Goal: Task Accomplishment & Management: Manage account settings

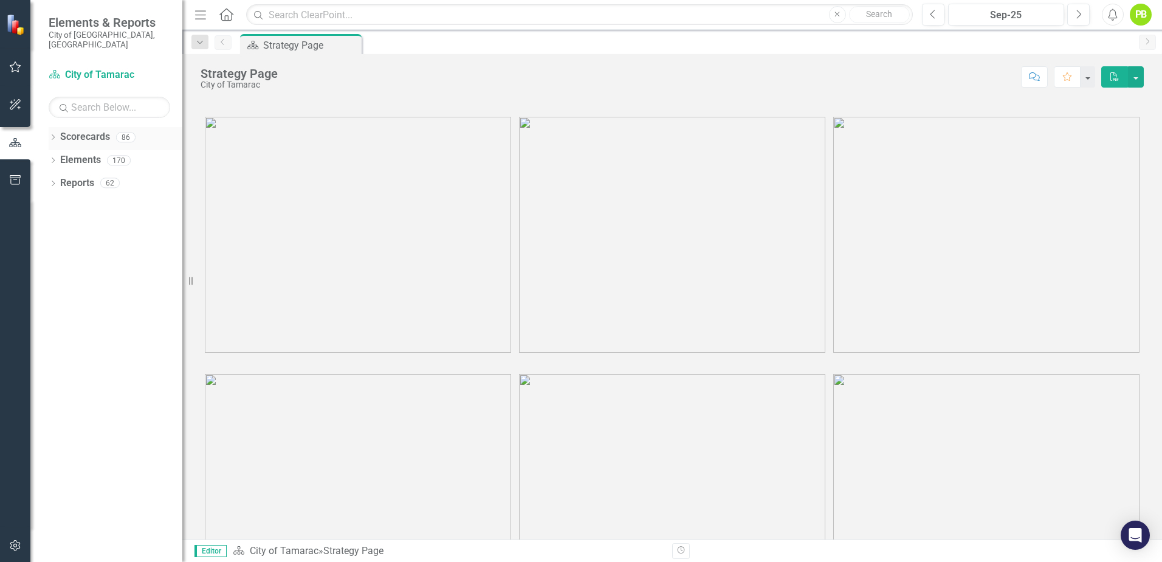
click at [52, 134] on icon at bounding box center [53, 136] width 3 height 5
click at [59, 155] on div "Dropdown" at bounding box center [59, 160] width 9 height 10
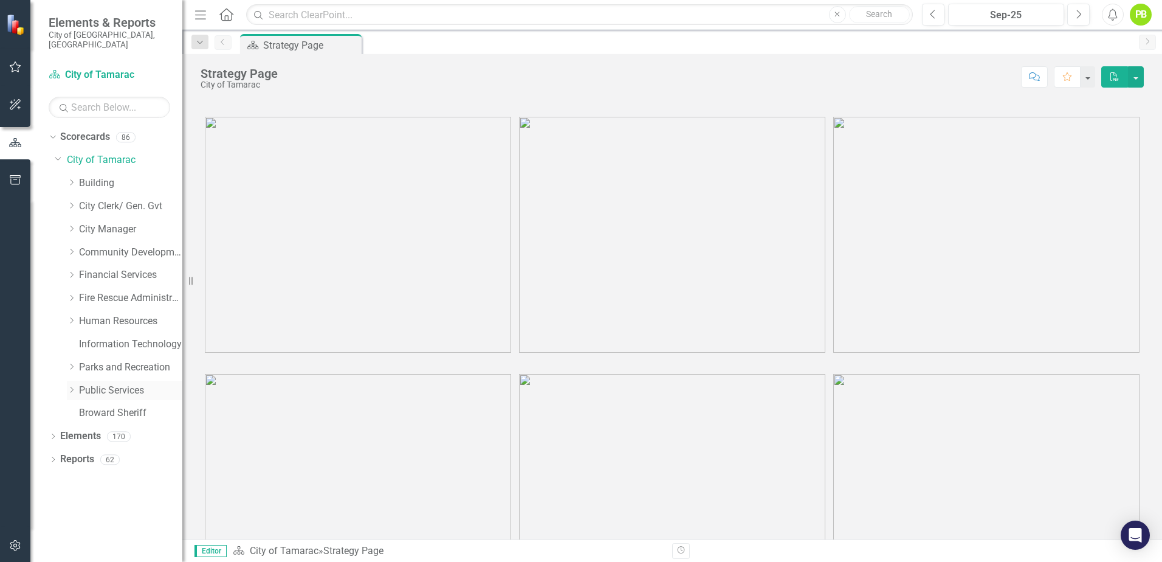
click at [68, 386] on icon "Dropdown" at bounding box center [71, 389] width 9 height 7
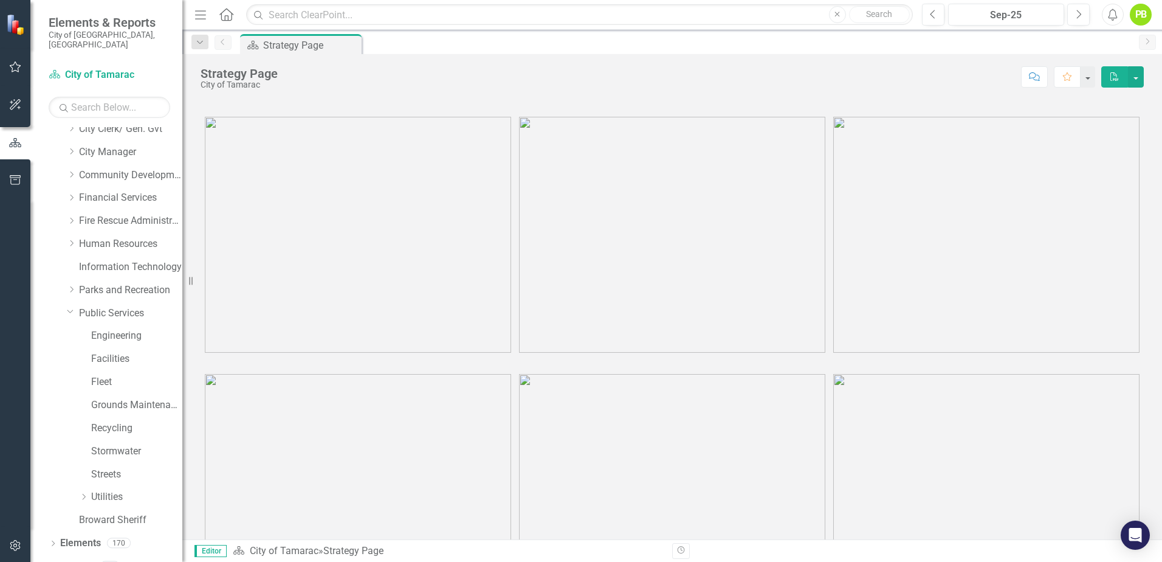
scroll to position [84, 0]
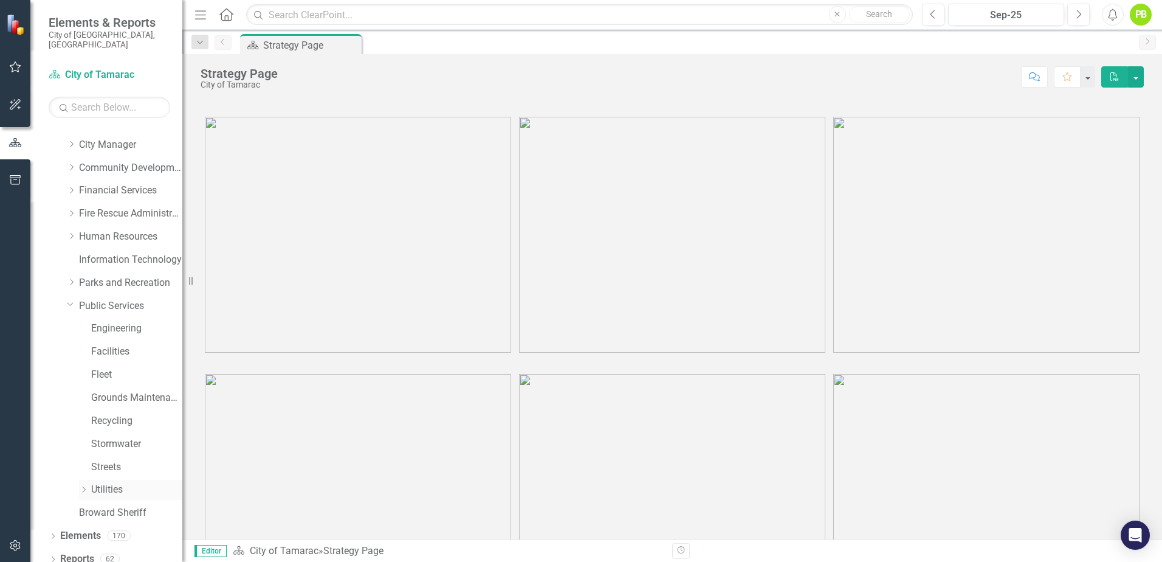
click at [80, 479] on div "Dropdown Utilities" at bounding box center [130, 489] width 103 height 20
click at [83, 486] on icon "Dropdown" at bounding box center [83, 489] width 9 height 7
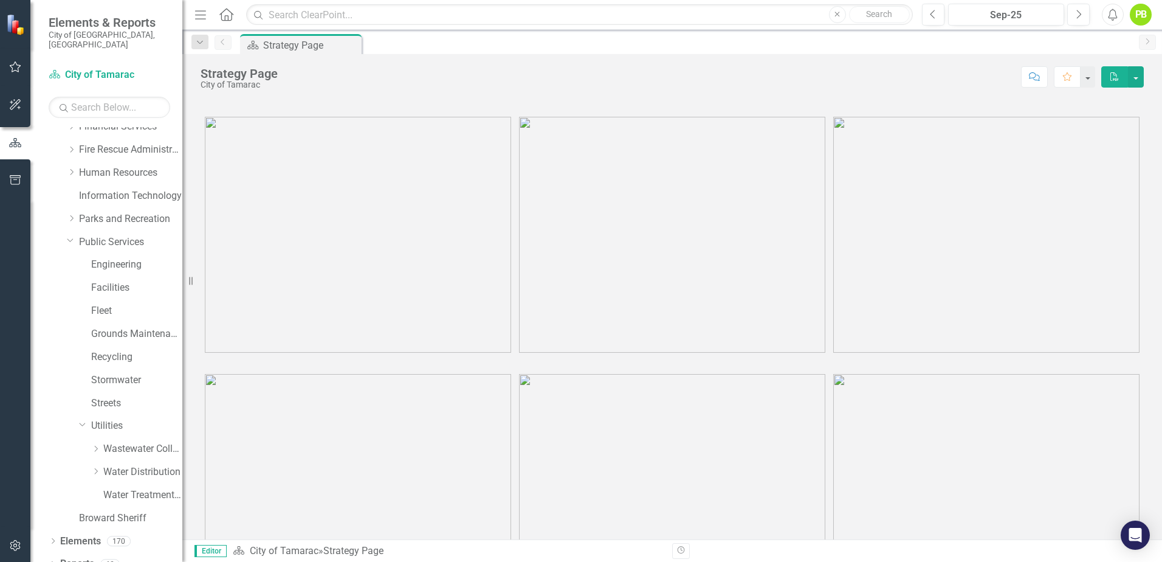
scroll to position [154, 0]
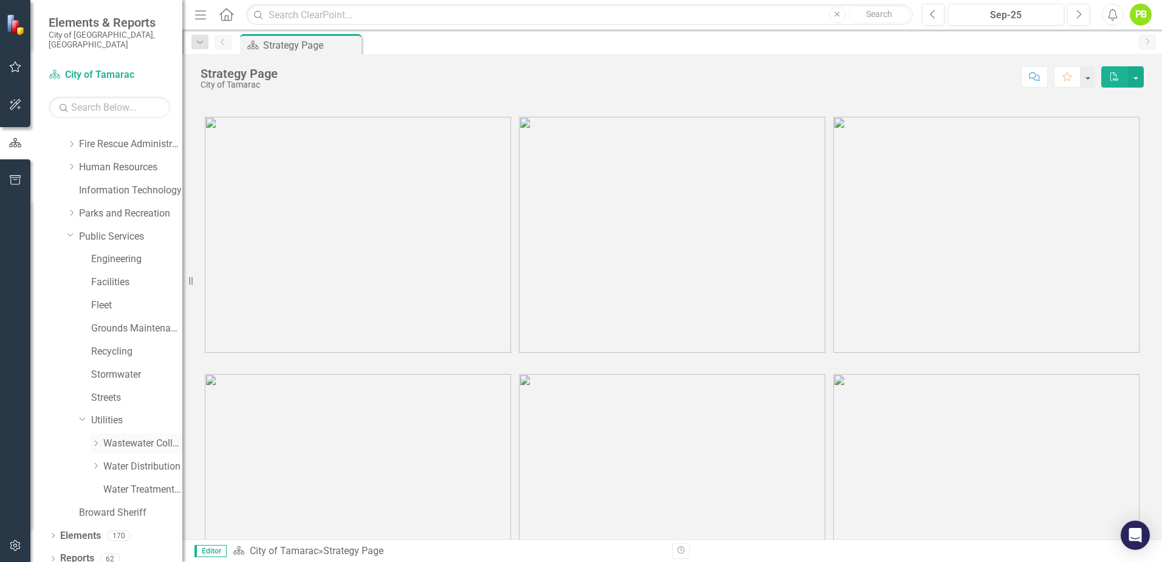
click at [92, 439] on icon "Dropdown" at bounding box center [95, 442] width 9 height 7
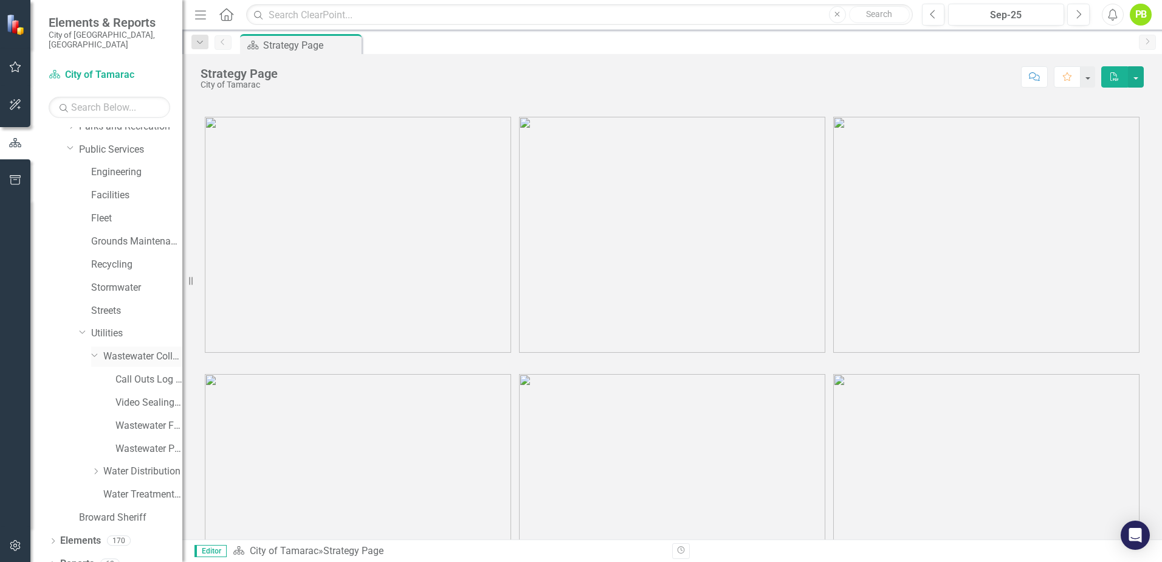
scroll to position [246, 0]
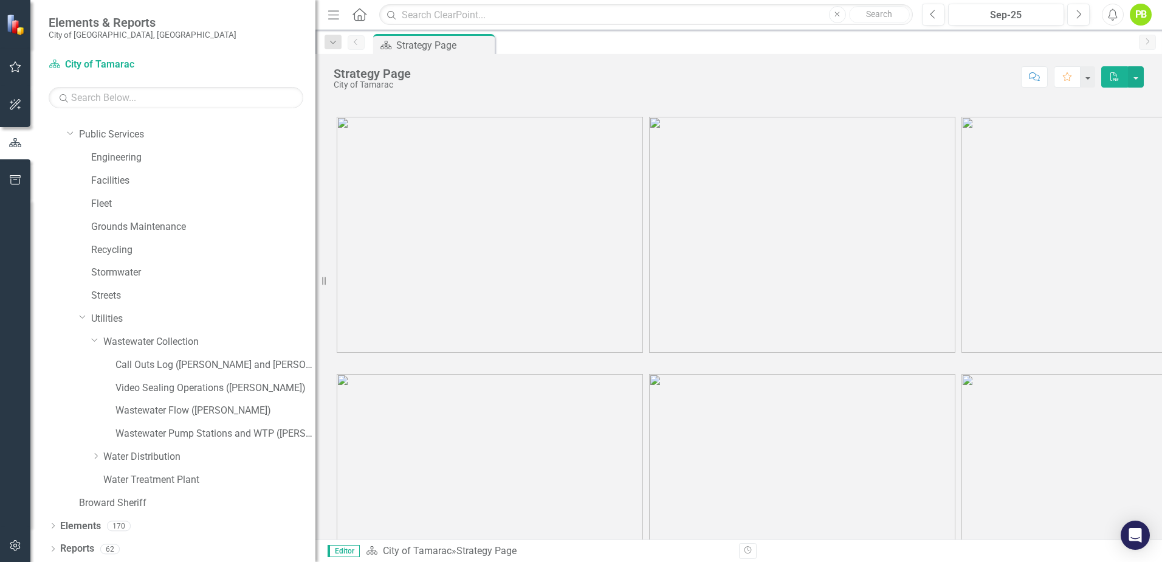
drag, startPoint x: 184, startPoint y: 10, endPoint x: 315, endPoint y: 73, distance: 146.2
click at [315, 73] on div "Resize" at bounding box center [320, 281] width 10 height 562
click at [201, 431] on link "Wastewater Pump Stations and WTP ([PERSON_NAME])" at bounding box center [215, 434] width 200 height 14
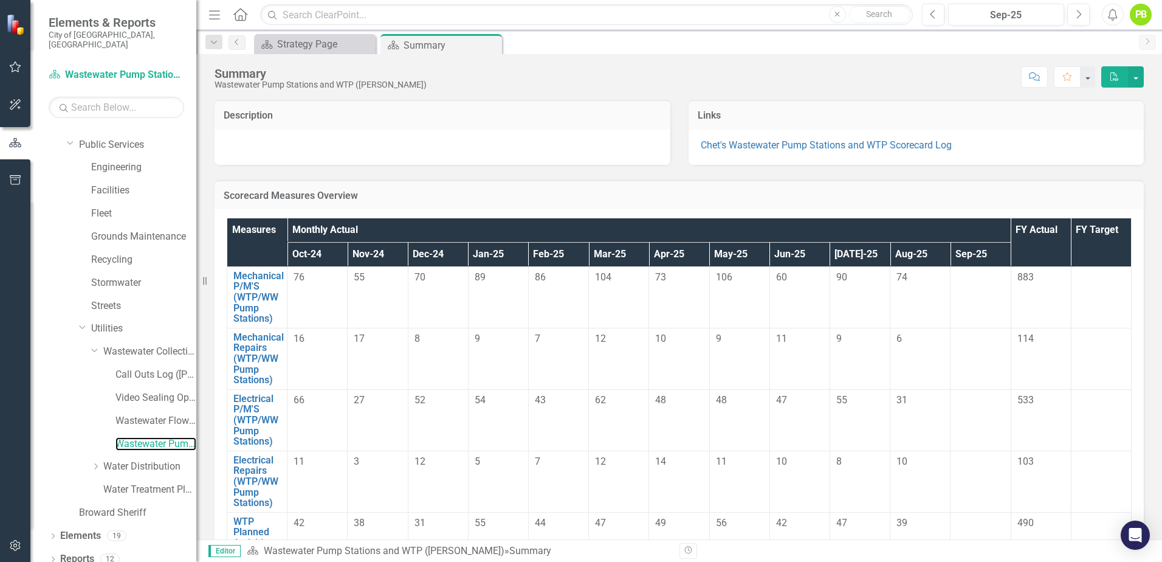
drag, startPoint x: 315, startPoint y: 43, endPoint x: 196, endPoint y: 50, distance: 119.9
click at [196, 50] on div "Resize" at bounding box center [201, 281] width 10 height 562
click at [952, 294] on td at bounding box center [980, 296] width 60 height 61
click at [951, 292] on td at bounding box center [980, 296] width 60 height 61
click at [250, 290] on link "Mechanical P/M'S (WTP/WW Pump Stations)" at bounding box center [258, 296] width 50 height 53
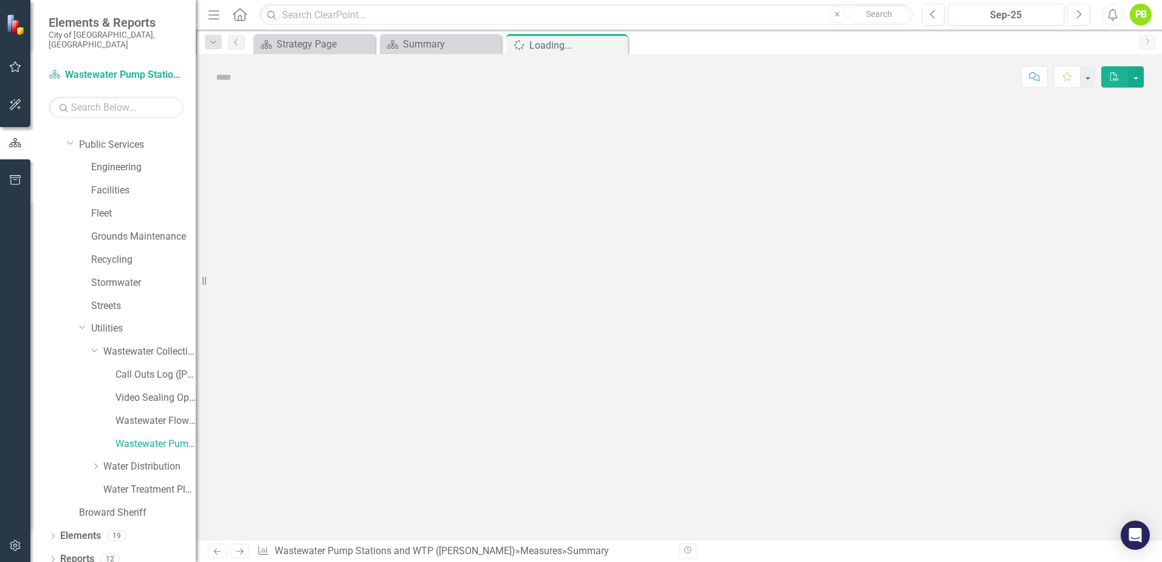
click at [250, 290] on div at bounding box center [679, 319] width 966 height 439
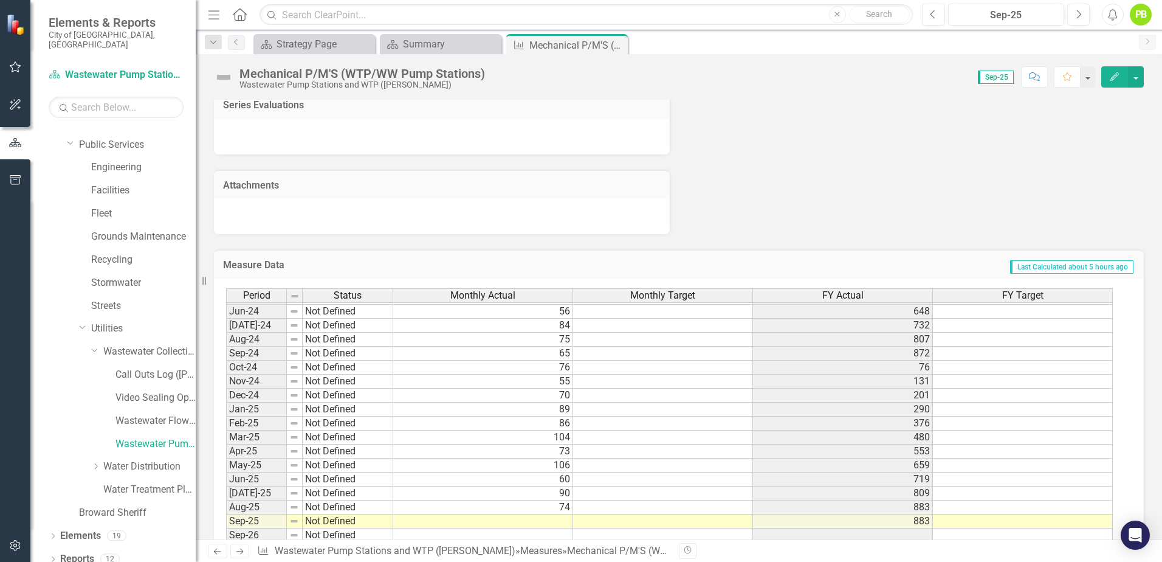
scroll to position [447, 0]
click at [555, 515] on td at bounding box center [483, 521] width 180 height 14
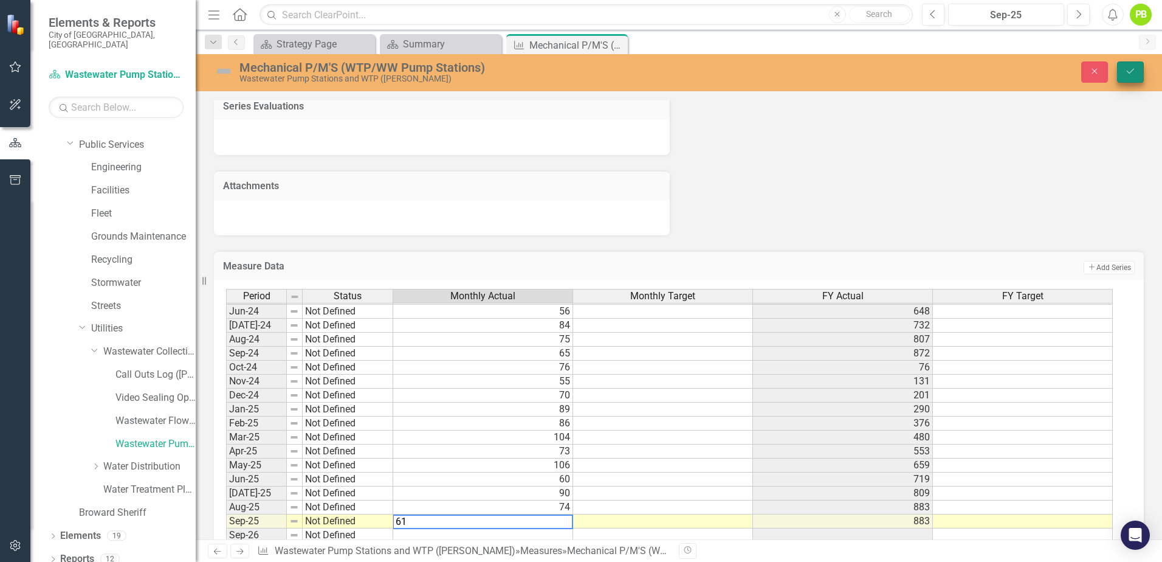
type textarea "61"
click at [1124, 68] on button "Save" at bounding box center [1130, 71] width 27 height 21
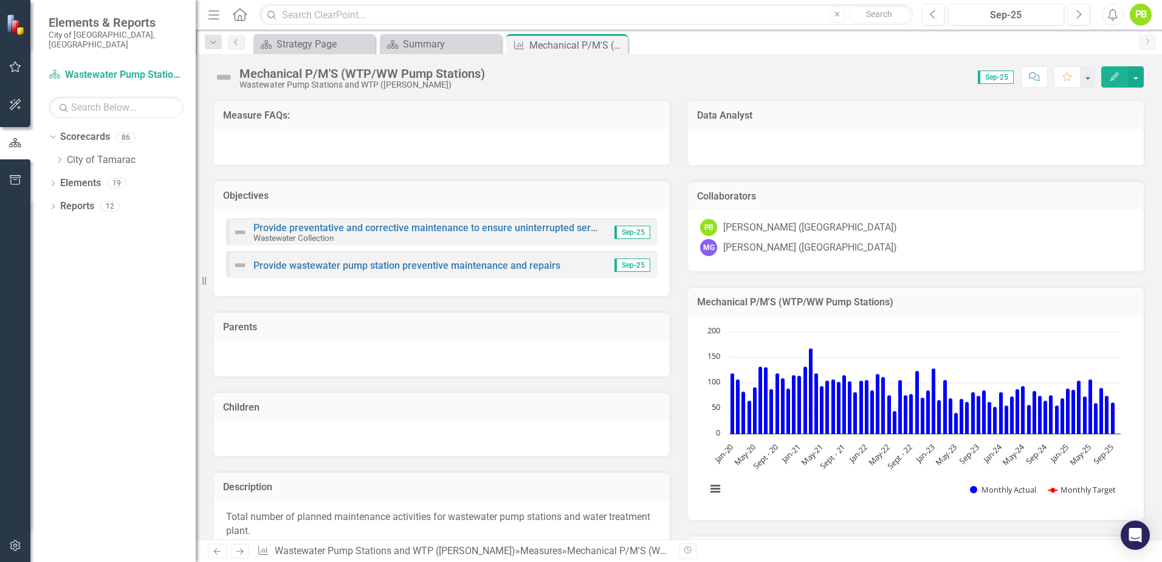
scroll to position [0, 0]
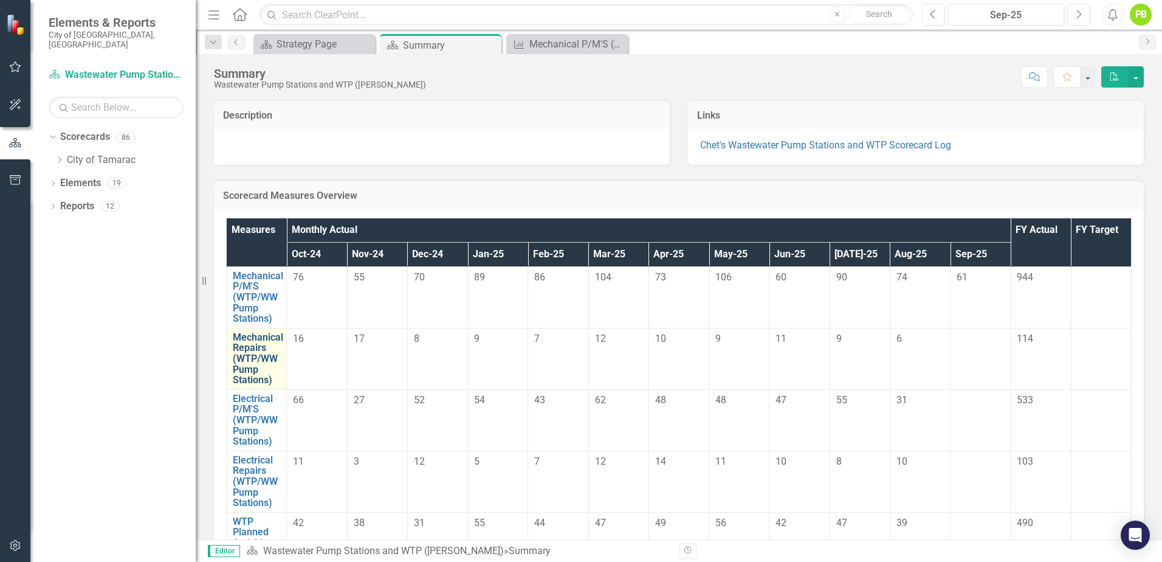
click at [241, 350] on link "Mechanical Repairs (WTP/WW Pump Stations)" at bounding box center [258, 358] width 50 height 53
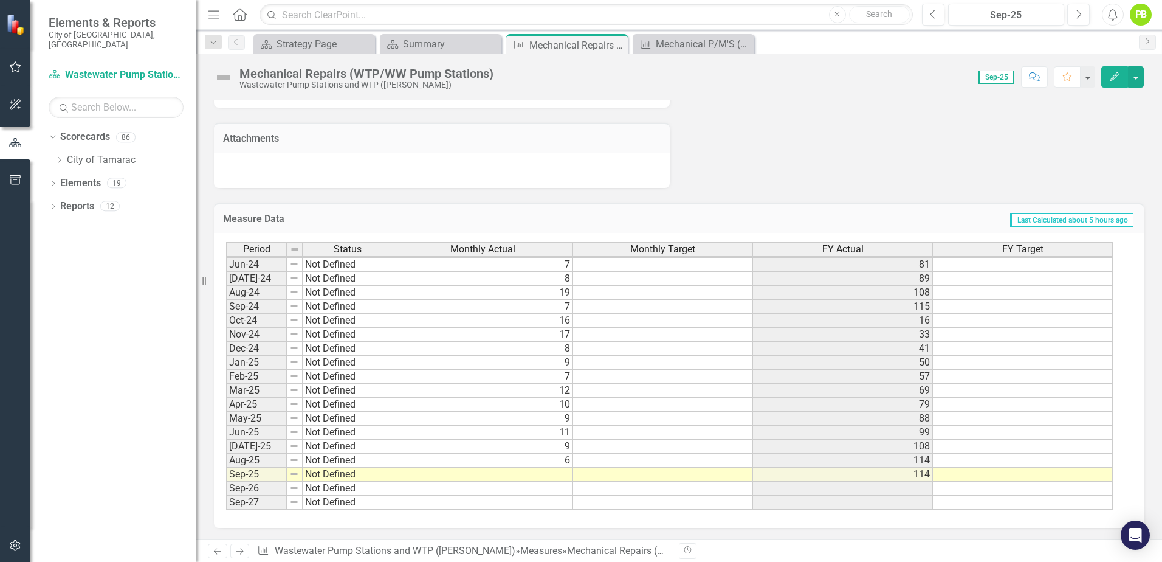
click at [538, 470] on tbody "Mar-23 Not Defined 11 72 Apr-23 Not Defined 14 86 May-23 Not Defined 12 98 Jun-…" at bounding box center [669, 278] width 887 height 462
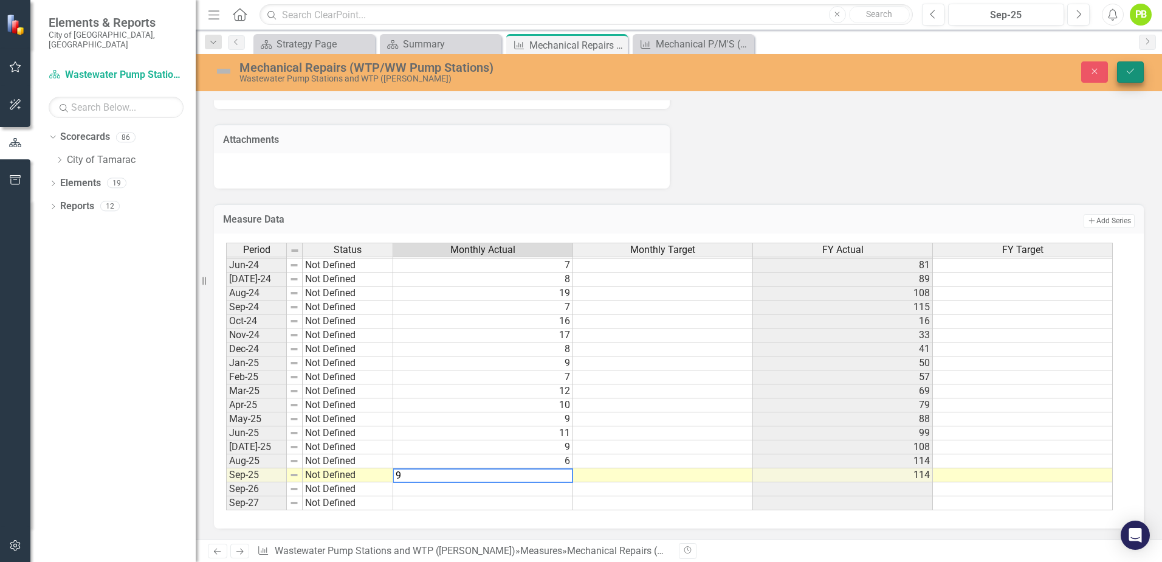
type textarea "9"
click at [1125, 71] on icon "Save" at bounding box center [1130, 71] width 11 height 9
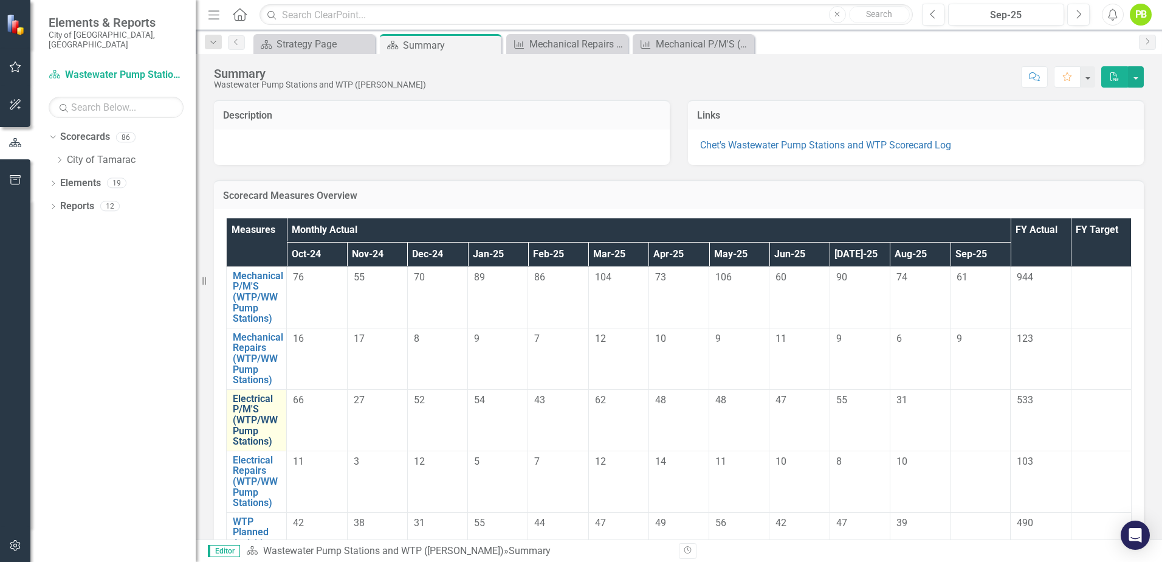
click at [259, 410] on link "Electrical P/M'S (WTP/WW Pump Stations)" at bounding box center [256, 419] width 47 height 53
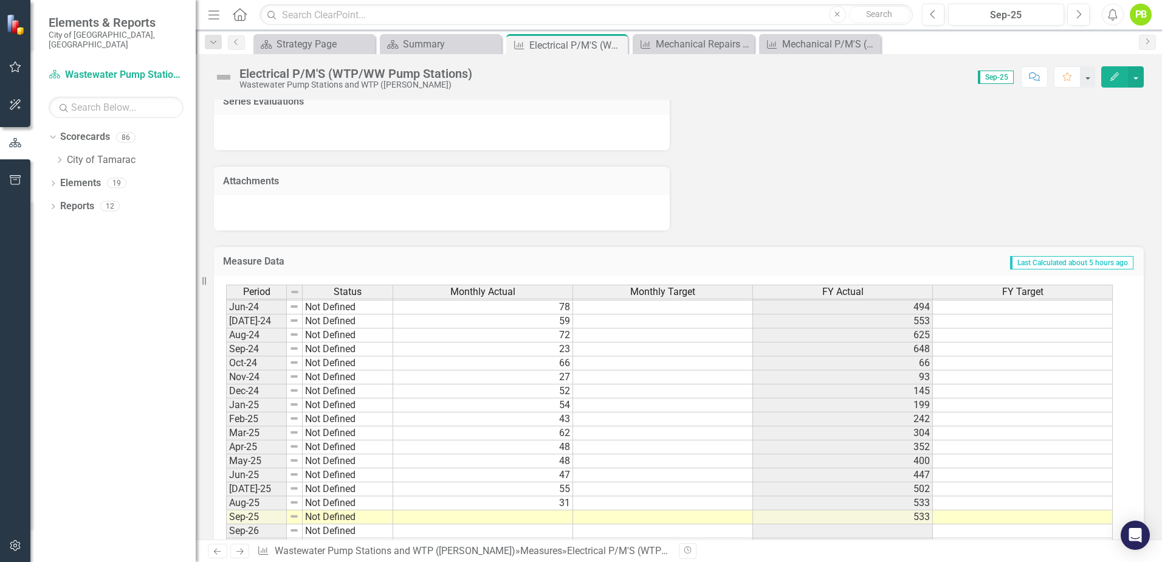
scroll to position [749, 0]
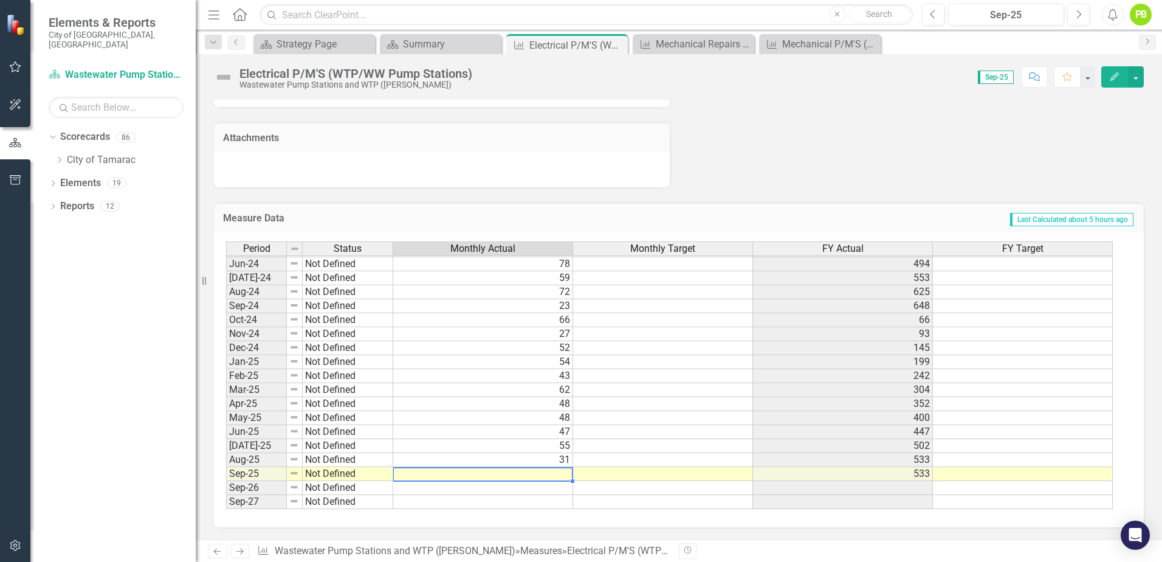
click at [507, 476] on tbody "May-23 Not Defined 48 368 Jun-23 Not Defined 63 431 [DATE]-23 Not Defined 38 46…" at bounding box center [669, 292] width 887 height 434
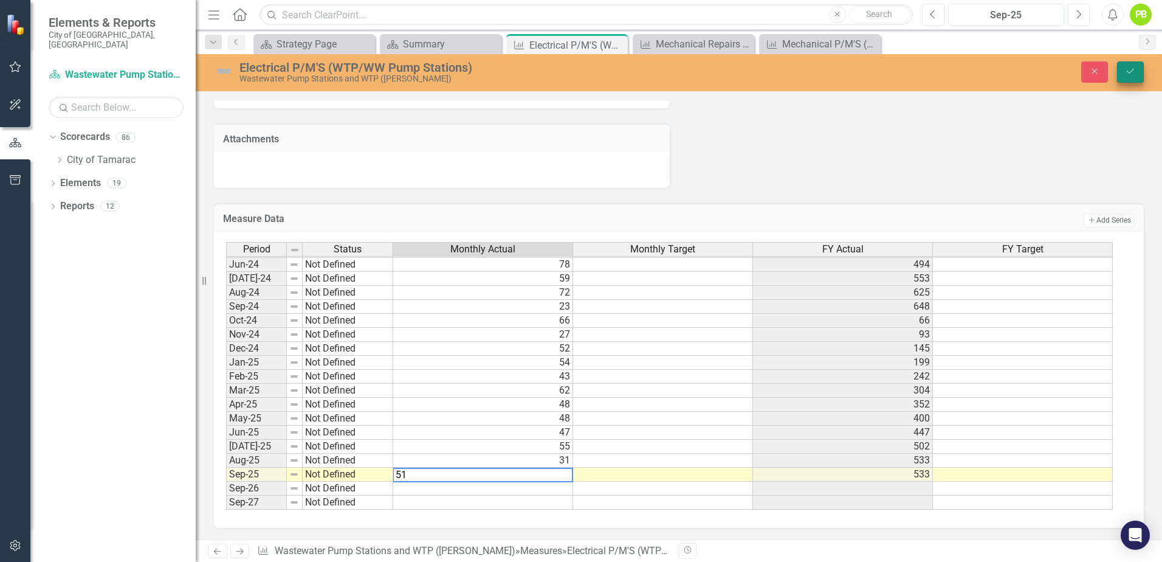
type textarea "51"
click at [1123, 63] on button "Save" at bounding box center [1130, 71] width 27 height 21
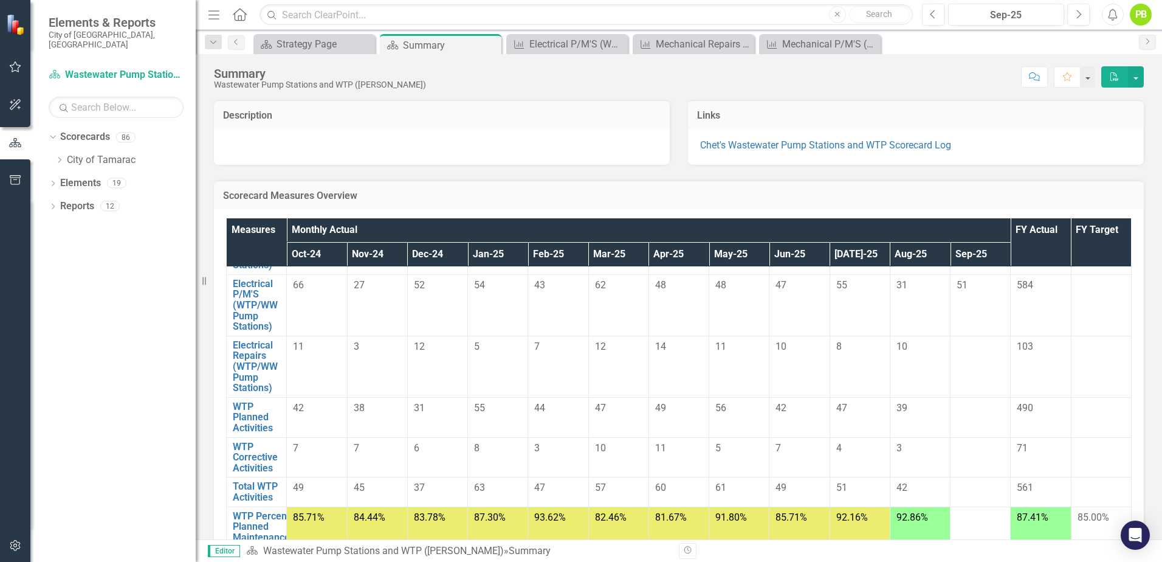
scroll to position [122, 0]
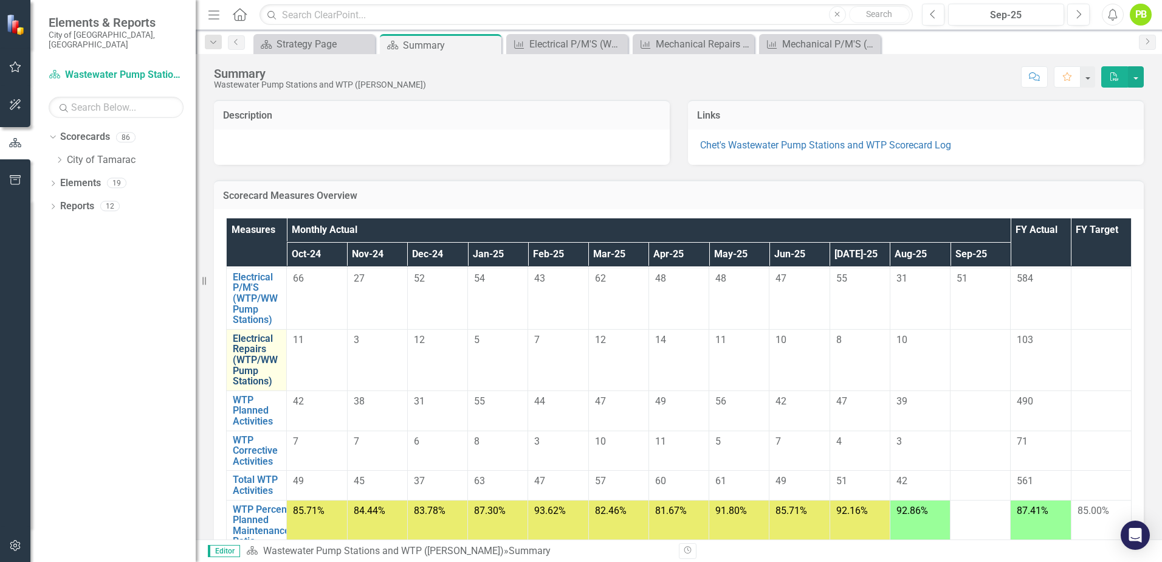
click at [264, 359] on link "Electrical Repairs (WTP/WW Pump Stations)" at bounding box center [256, 359] width 47 height 53
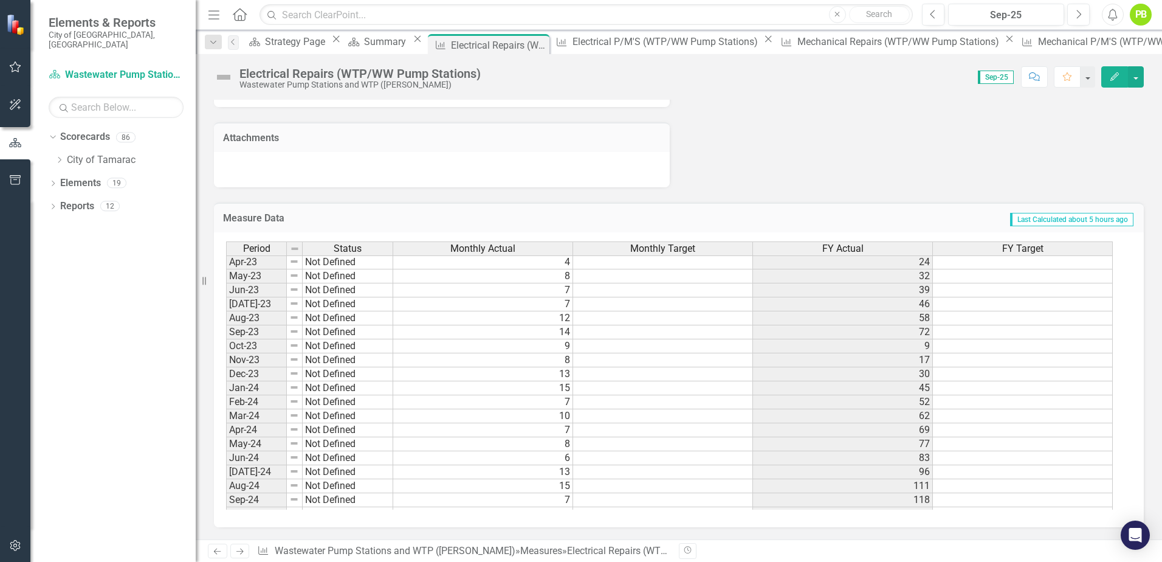
scroll to position [447, 0]
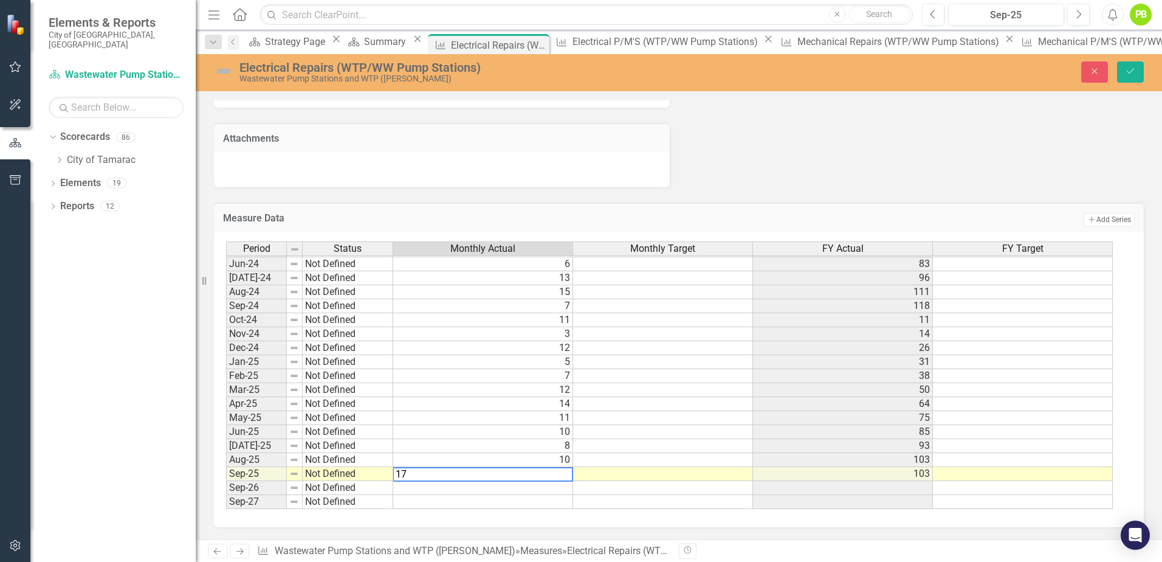
type textarea "1"
